Goal: Task Accomplishment & Management: Use online tool/utility

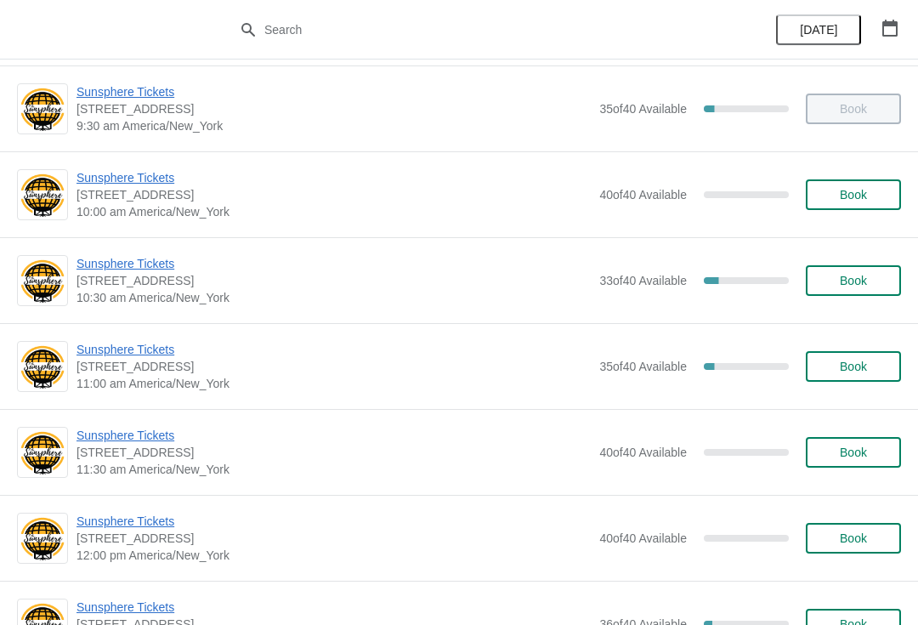
scroll to position [176, 0]
click at [869, 203] on button "Book" at bounding box center [853, 195] width 95 height 31
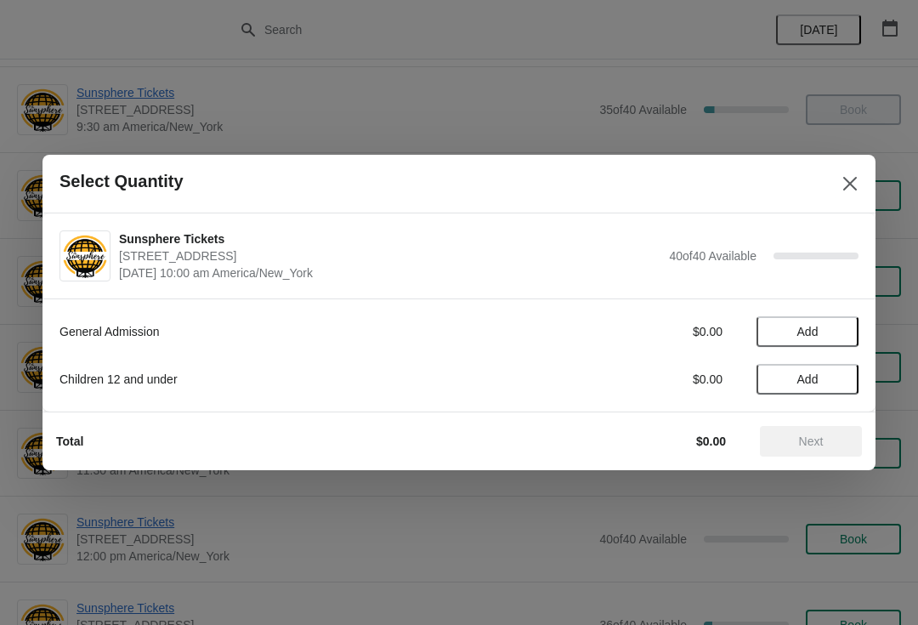
click at [819, 331] on span "Add" at bounding box center [807, 332] width 71 height 14
click at [835, 328] on icon at bounding box center [837, 332] width 18 height 18
click at [804, 428] on button "Next" at bounding box center [811, 441] width 102 height 31
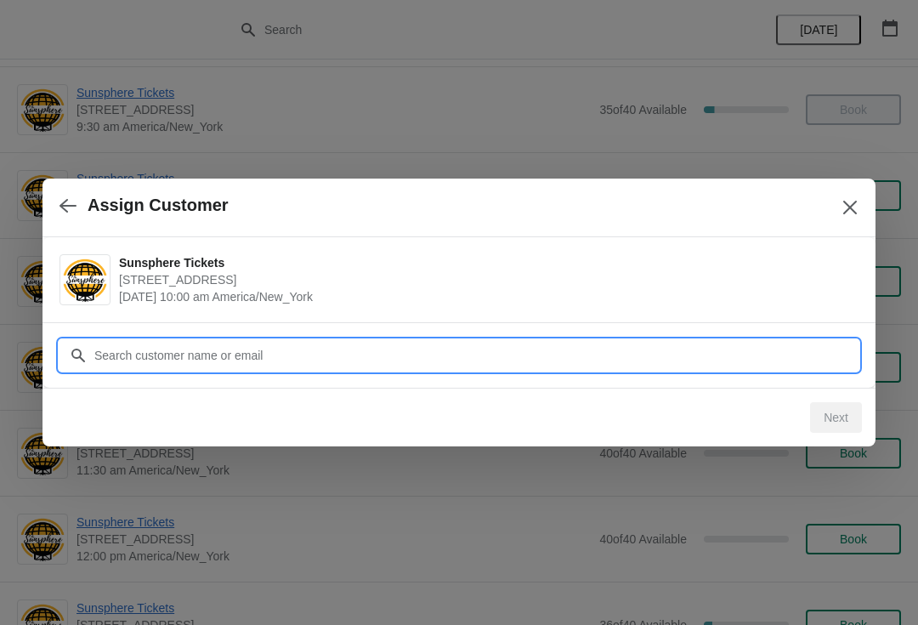
click at [422, 363] on input "Customer" at bounding box center [475, 355] width 765 height 31
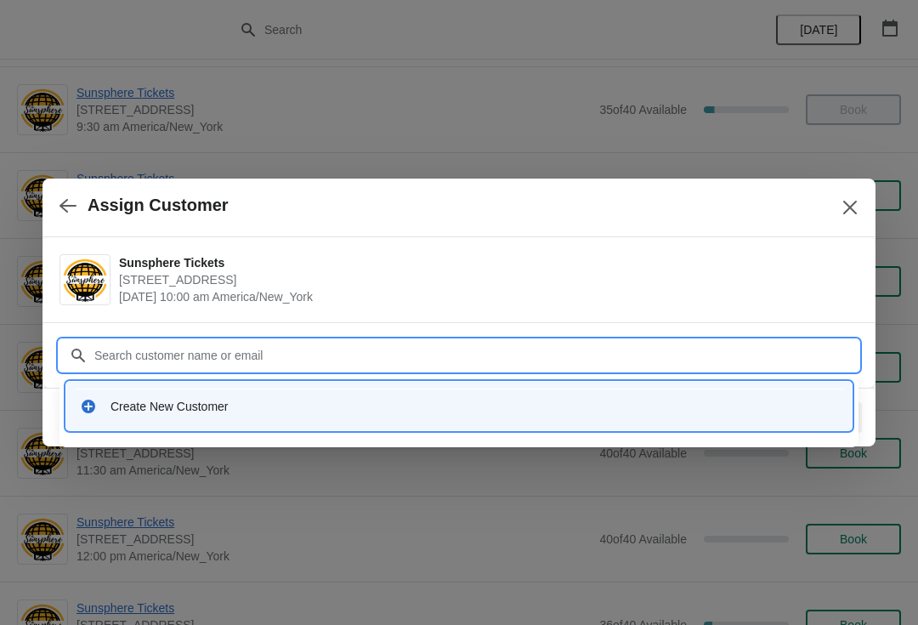
click at [200, 400] on div "Create New Customer" at bounding box center [473, 406] width 727 height 17
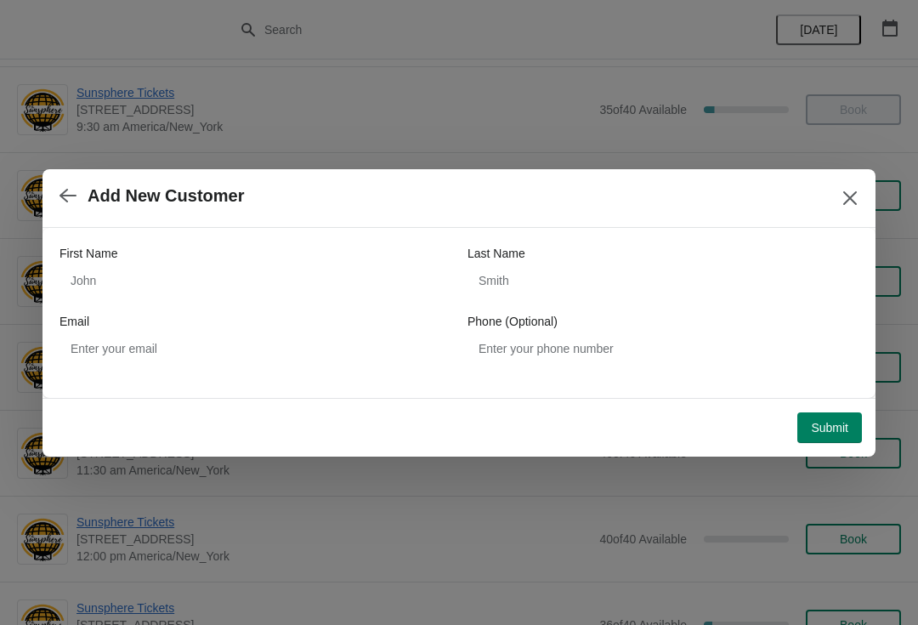
click at [285, 248] on div "First Name" at bounding box center [254, 253] width 391 height 17
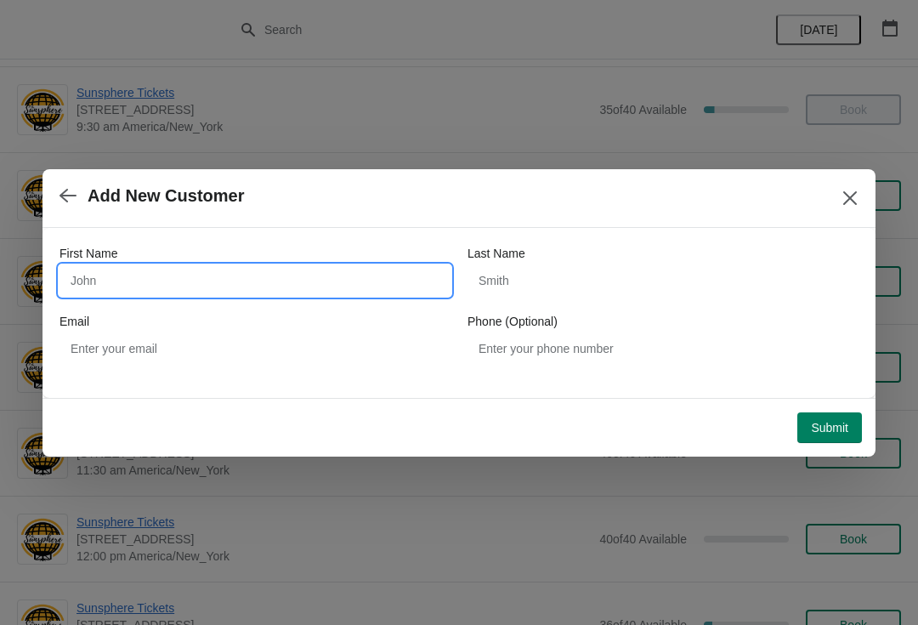
click at [263, 287] on input "First Name" at bounding box center [254, 280] width 391 height 31
type input "Walkin"
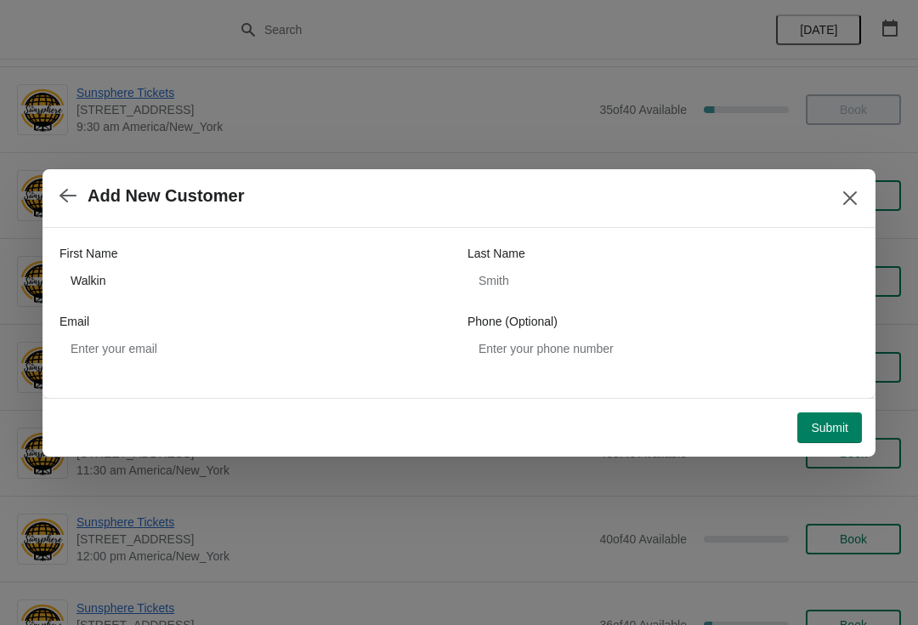
click at [843, 415] on button "Submit" at bounding box center [829, 427] width 65 height 31
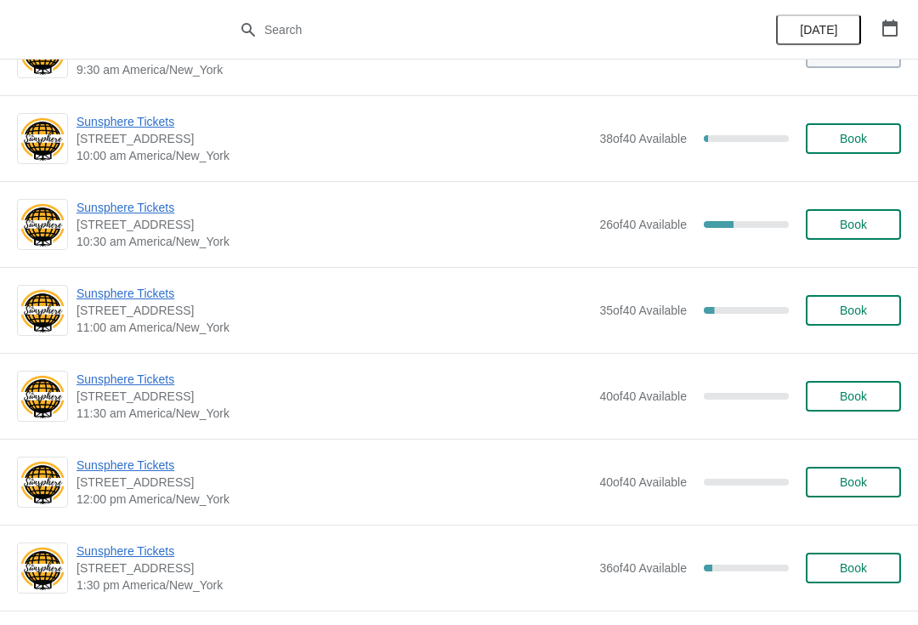
scroll to position [232, 0]
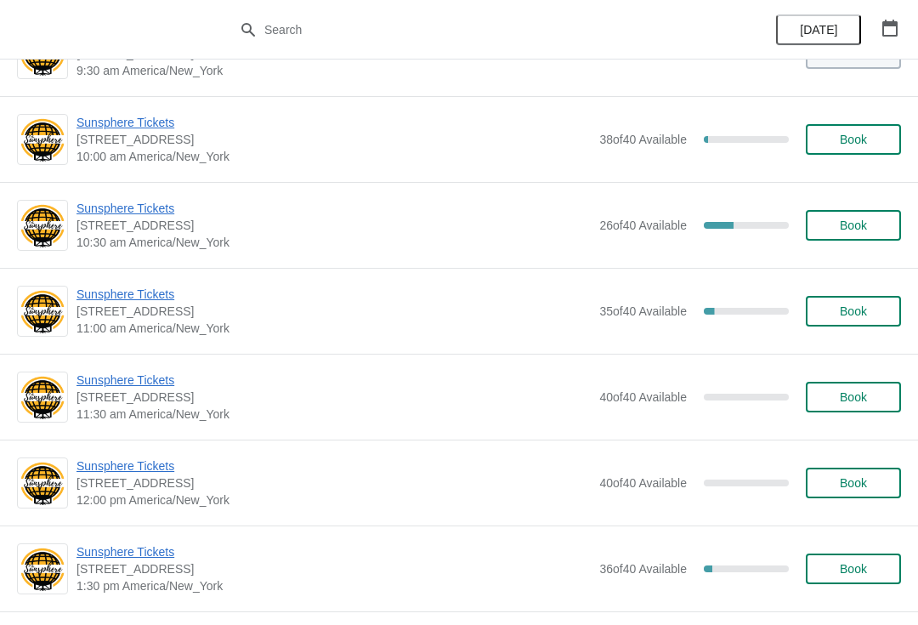
click at [150, 211] on span "Sunsphere Tickets" at bounding box center [333, 208] width 514 height 17
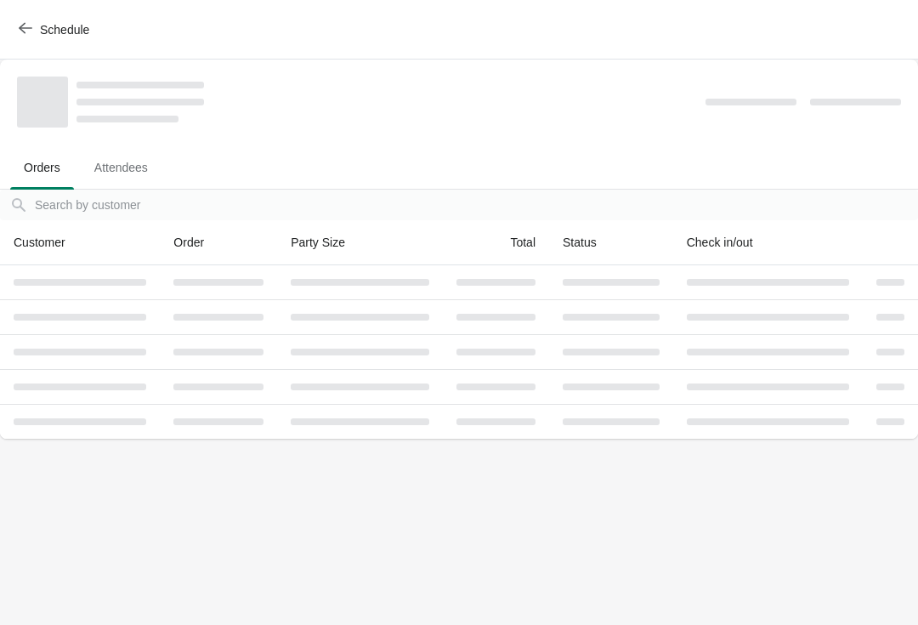
scroll to position [0, 0]
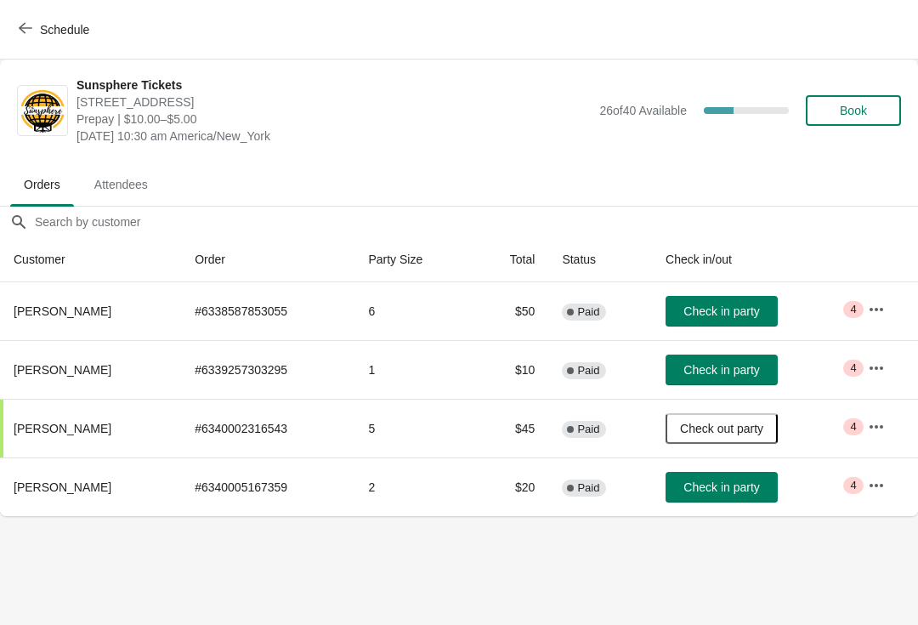
click at [746, 489] on span "Check in party" at bounding box center [721, 487] width 76 height 14
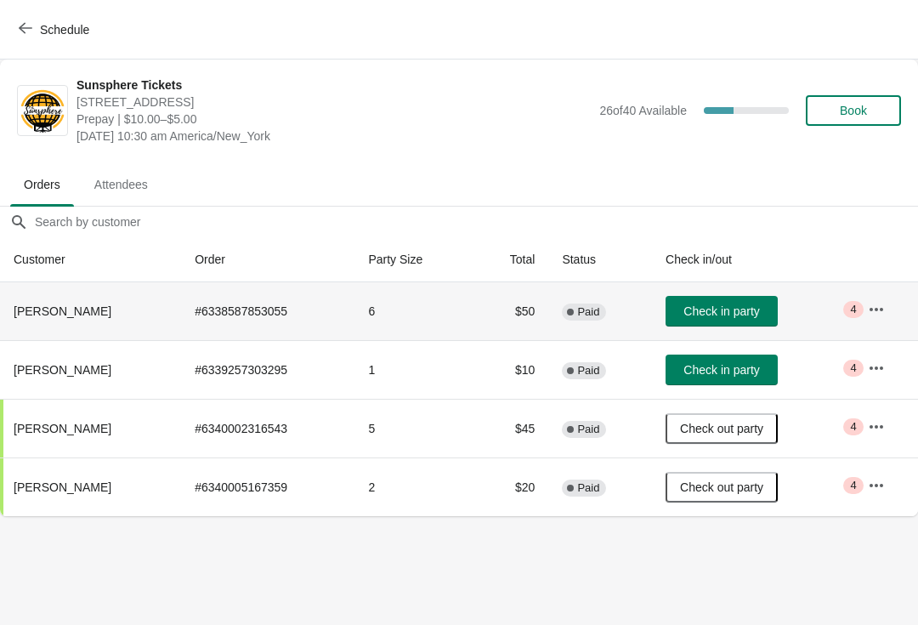
click at [753, 291] on td "Check in party" at bounding box center [753, 311] width 202 height 58
click at [724, 316] on span "Check in party" at bounding box center [721, 311] width 76 height 14
